Goal: Check status: Check status

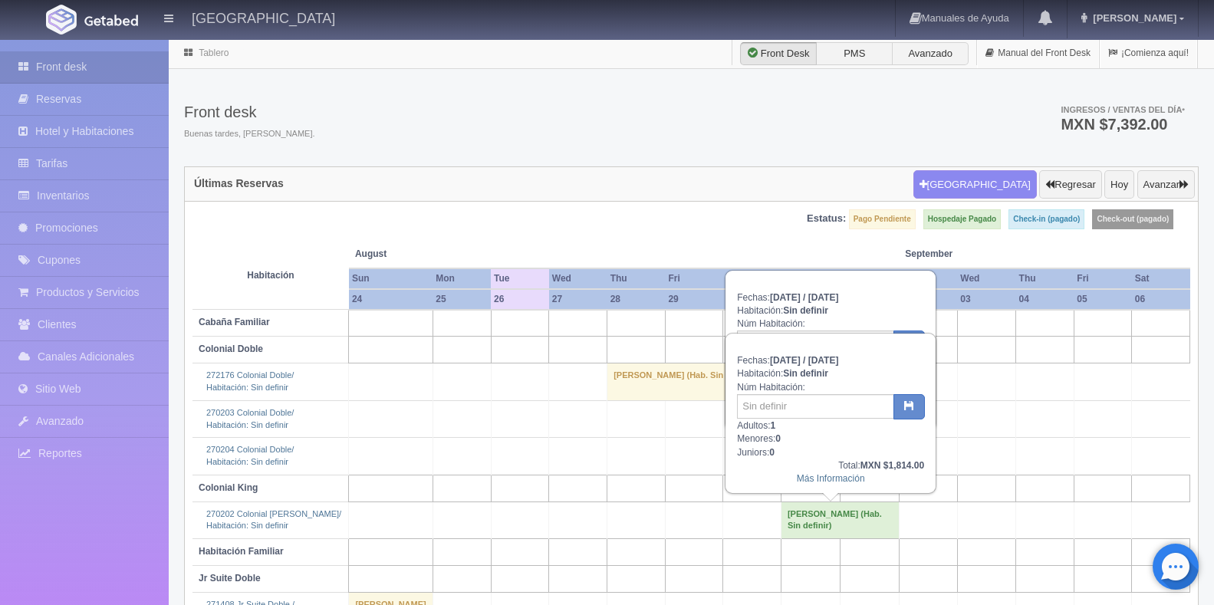
click at [830, 512] on td "[PERSON_NAME] (Hab. Sin definir)" at bounding box center [840, 520] width 118 height 37
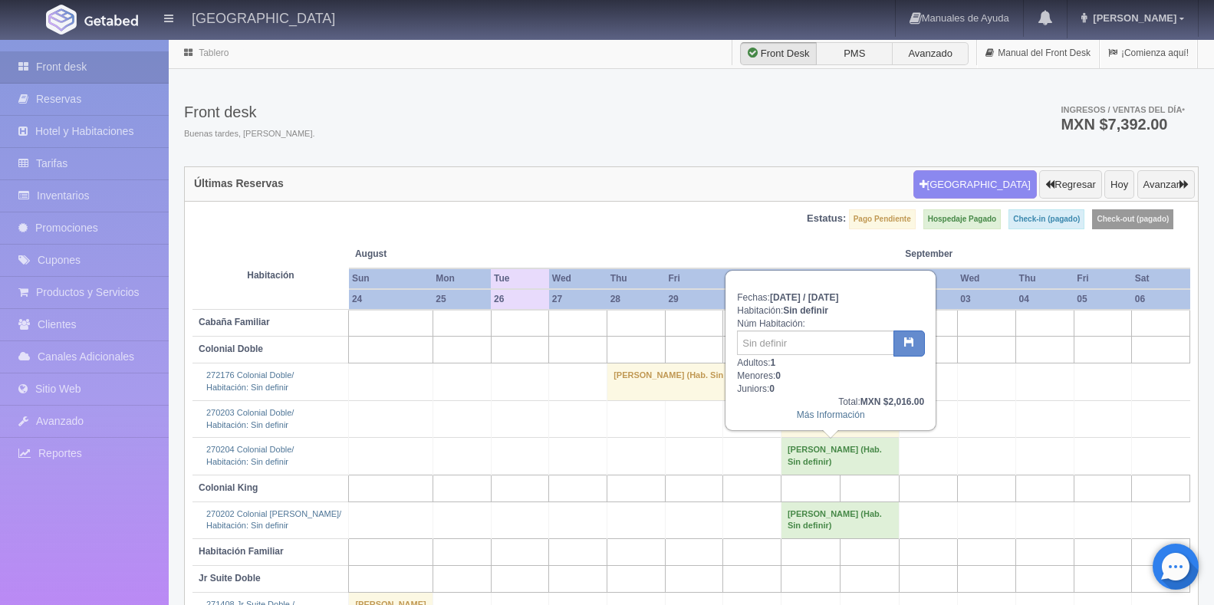
click at [833, 457] on td "[PERSON_NAME] (Hab. Sin definir)" at bounding box center [840, 456] width 118 height 37
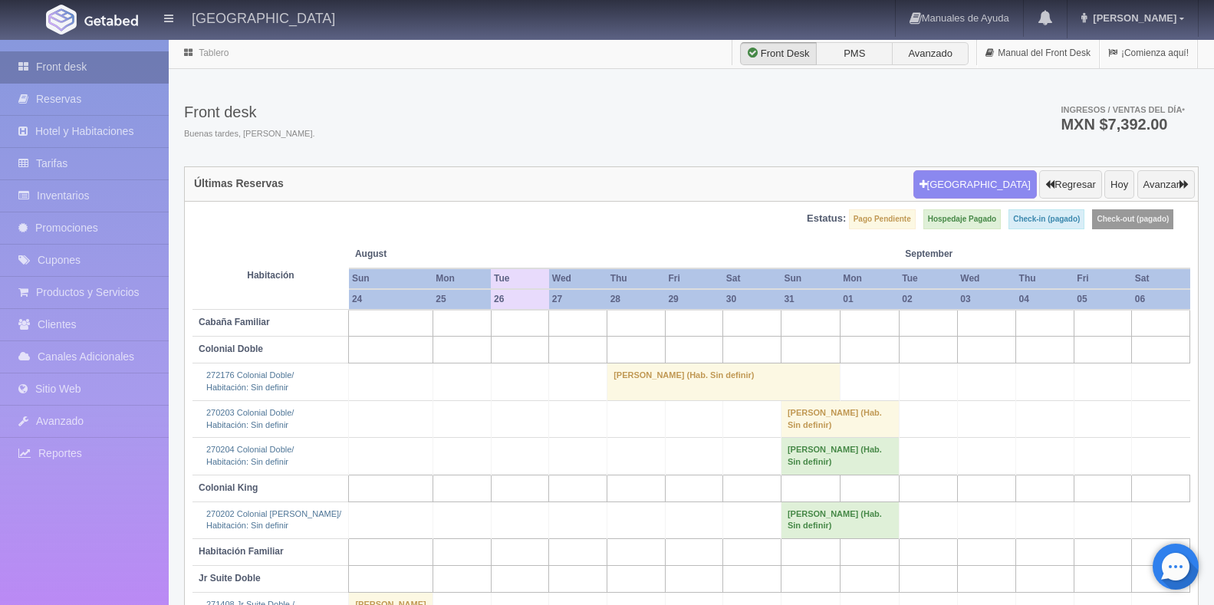
click at [99, 60] on link "Front desk" at bounding box center [84, 66] width 169 height 31
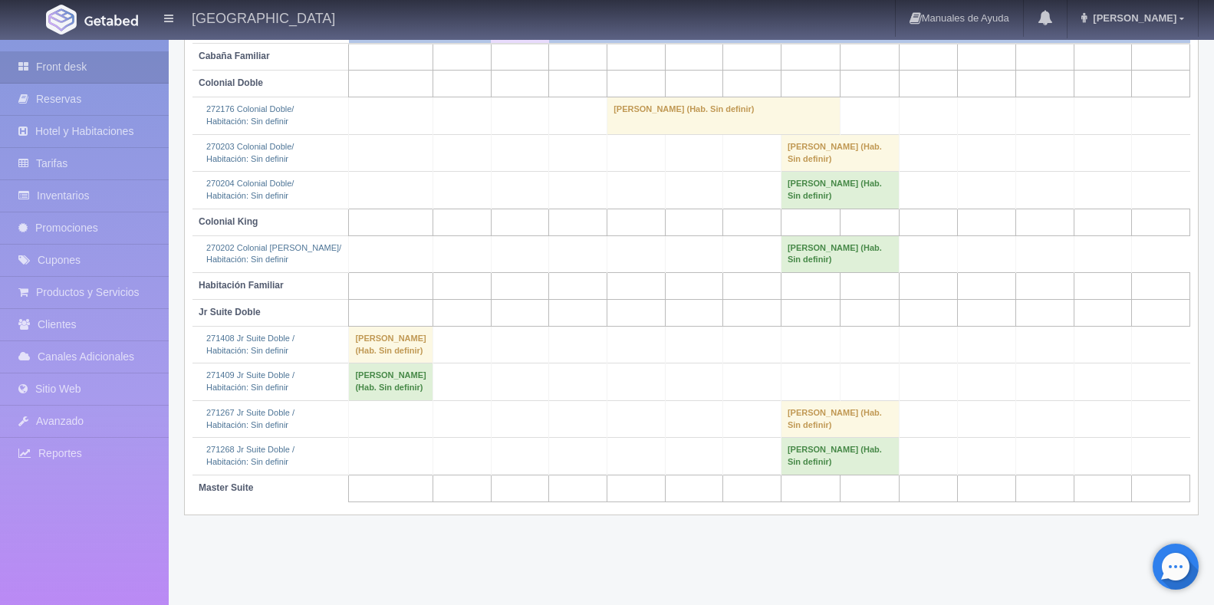
scroll to position [114, 0]
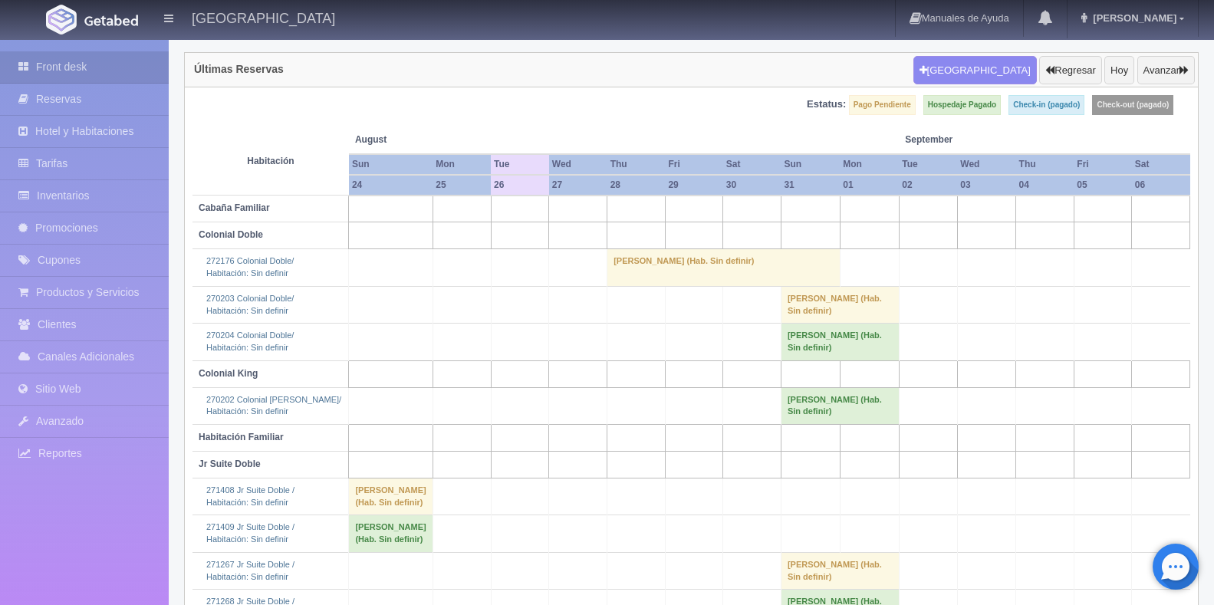
click at [725, 267] on td "[PERSON_NAME] (Hab. Sin definir)" at bounding box center [723, 267] width 233 height 37
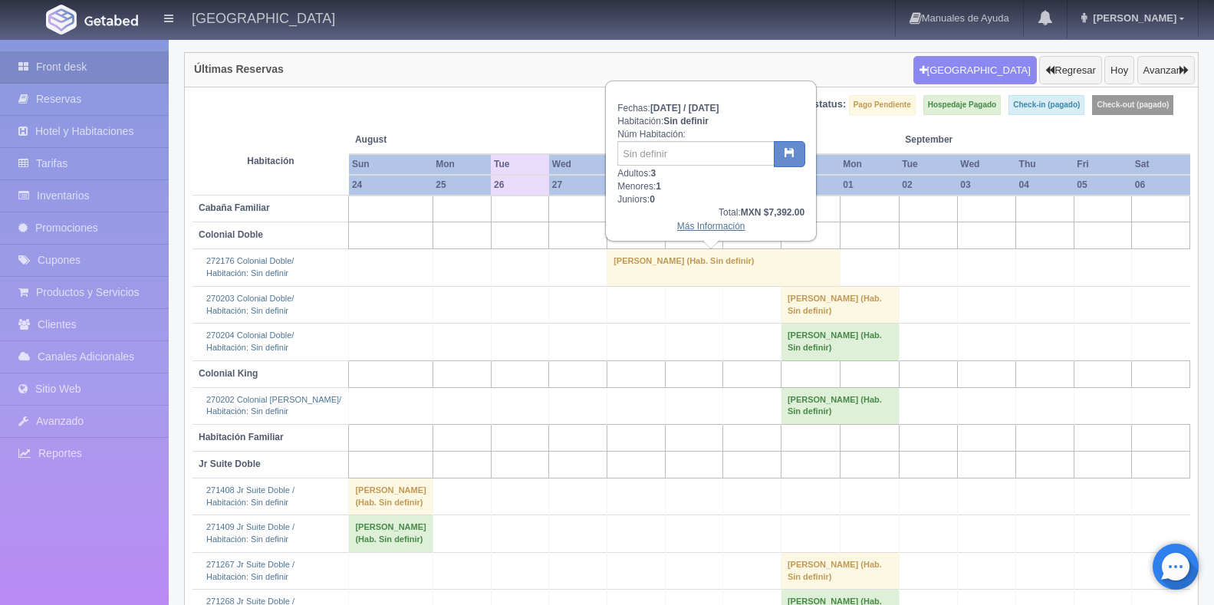
click at [726, 225] on link "Más Información" at bounding box center [711, 226] width 68 height 11
